Goal: Transaction & Acquisition: Subscribe to service/newsletter

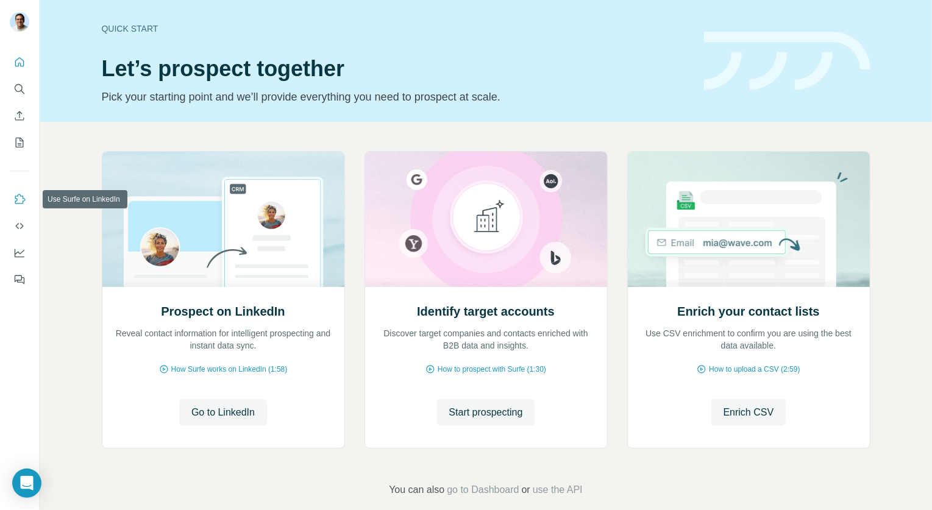
click at [23, 199] on icon "Use Surfe on LinkedIn" at bounding box center [19, 199] width 12 height 12
click at [26, 224] on button "Use Surfe API" at bounding box center [20, 226] width 20 height 22
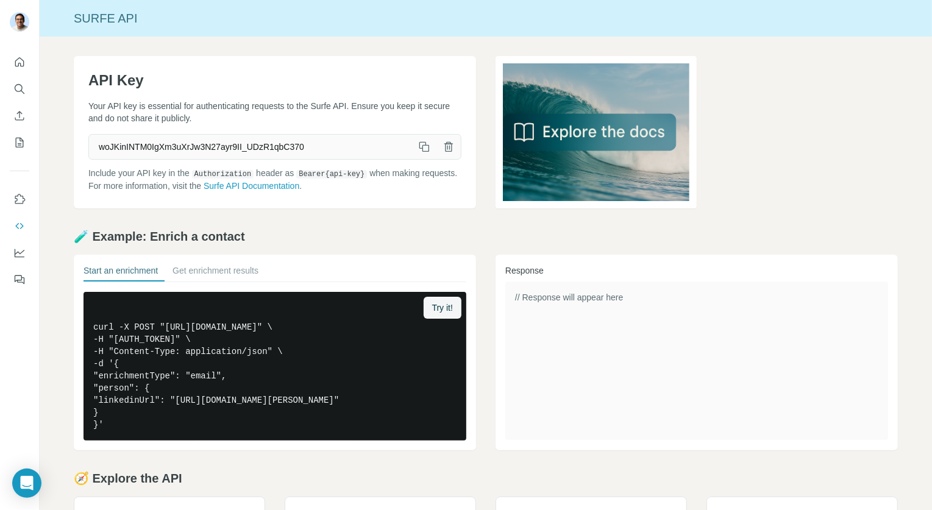
click at [427, 138] on button "button" at bounding box center [424, 147] width 24 height 24
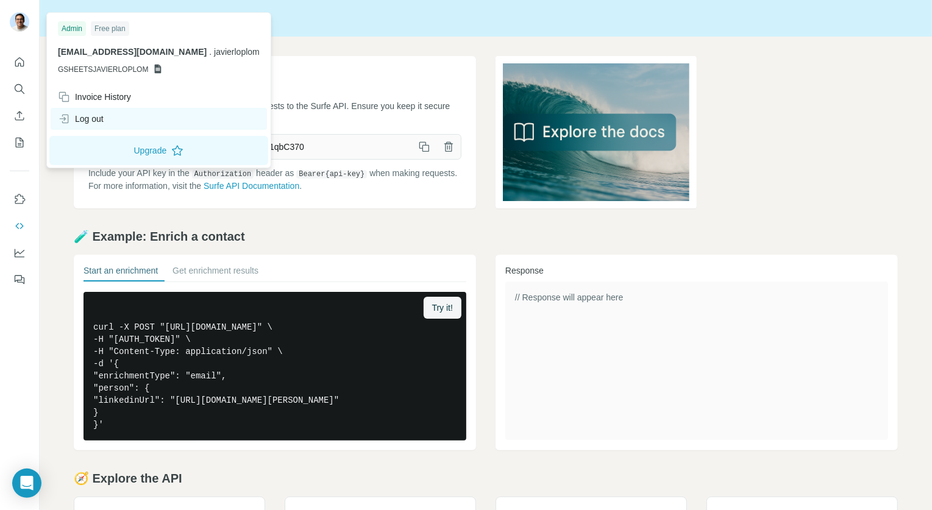
click at [102, 121] on div "Log out" at bounding box center [81, 119] width 46 height 12
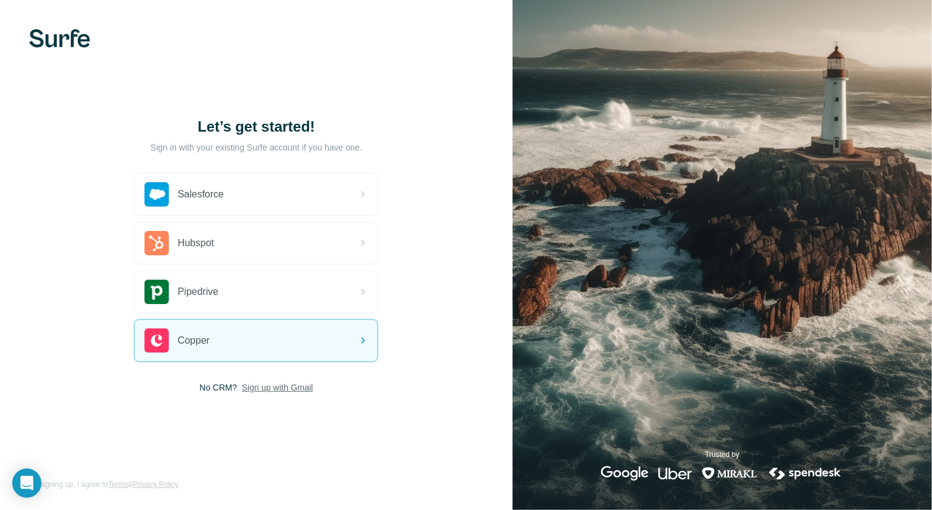
click at [277, 385] on span "Sign up with Gmail" at bounding box center [277, 388] width 71 height 12
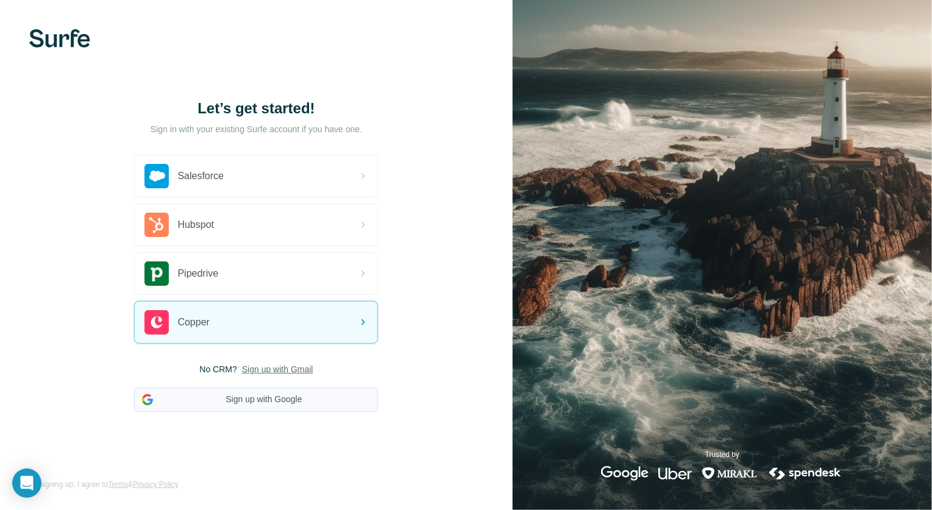
click at [271, 400] on button "Sign up with Google" at bounding box center [256, 400] width 244 height 24
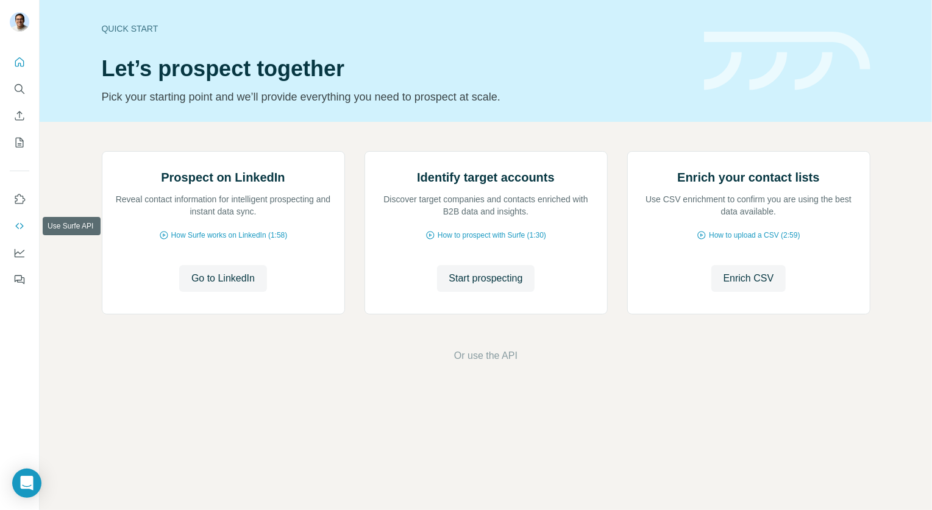
click at [19, 216] on button "Use Surfe API" at bounding box center [20, 226] width 20 height 22
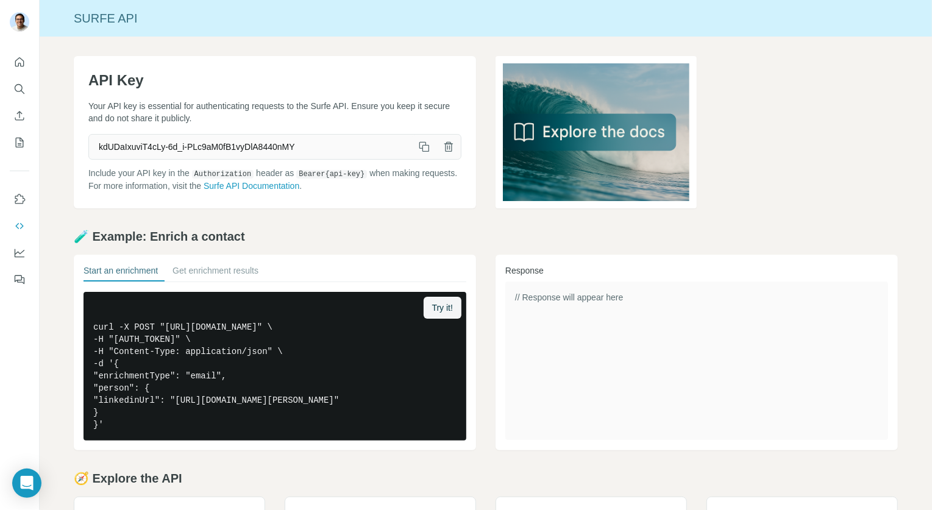
click at [426, 153] on button "button" at bounding box center [424, 147] width 24 height 24
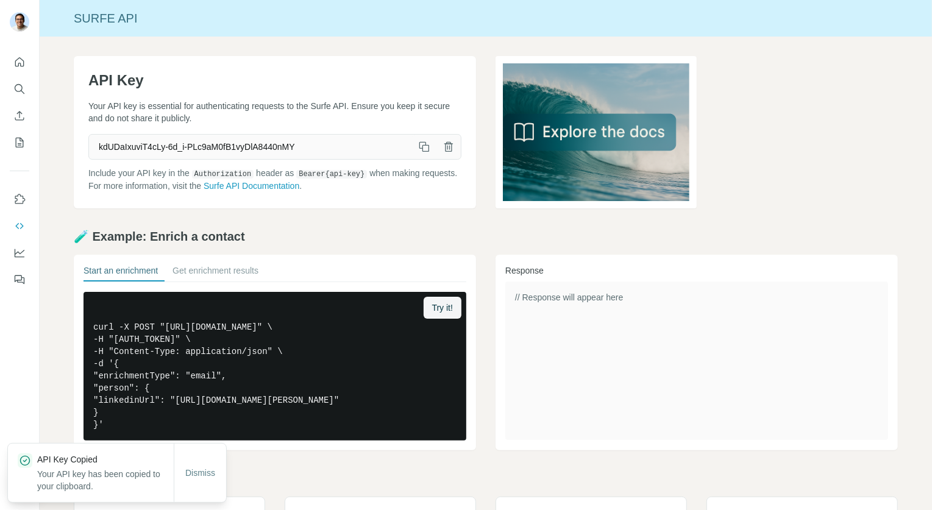
click at [423, 143] on icon "button" at bounding box center [424, 147] width 12 height 12
